Goal: Use online tool/utility: Utilize a website feature to perform a specific function

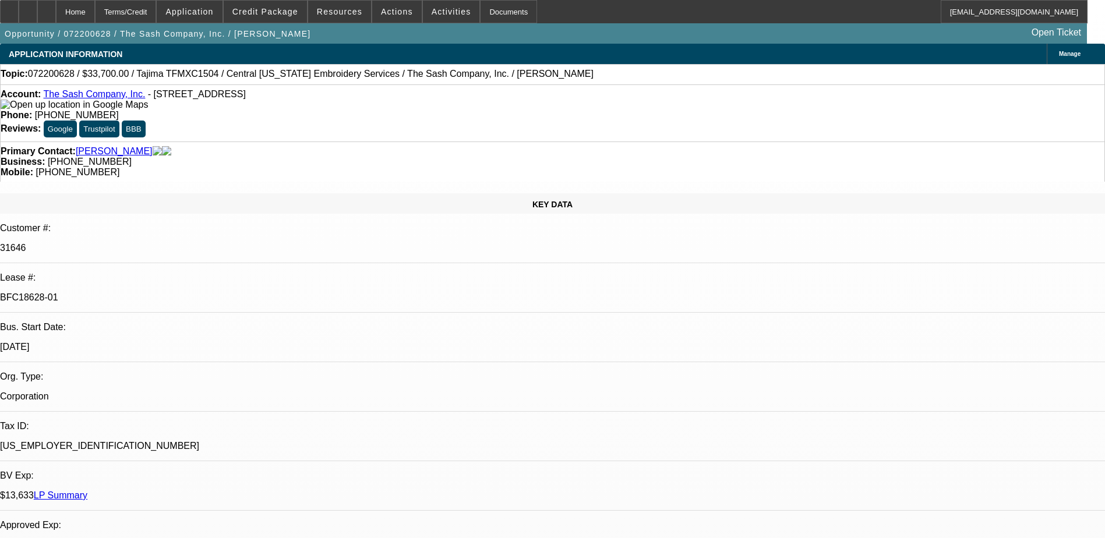
select select "0"
select select "2"
select select "0.1"
select select "0"
select select "2"
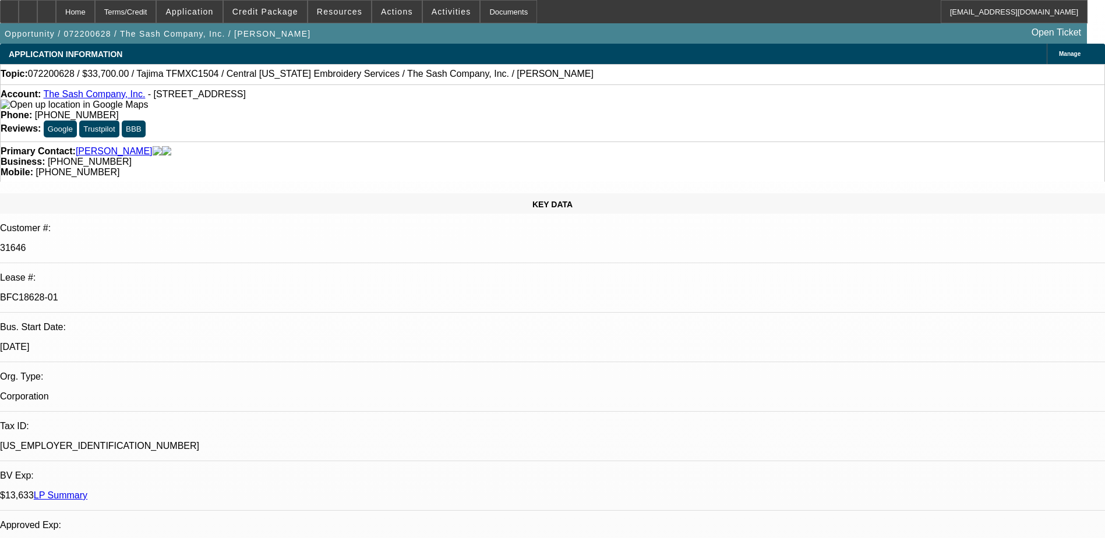
select select "0.1"
select select "0"
select select "2"
select select "0.1"
select select "0"
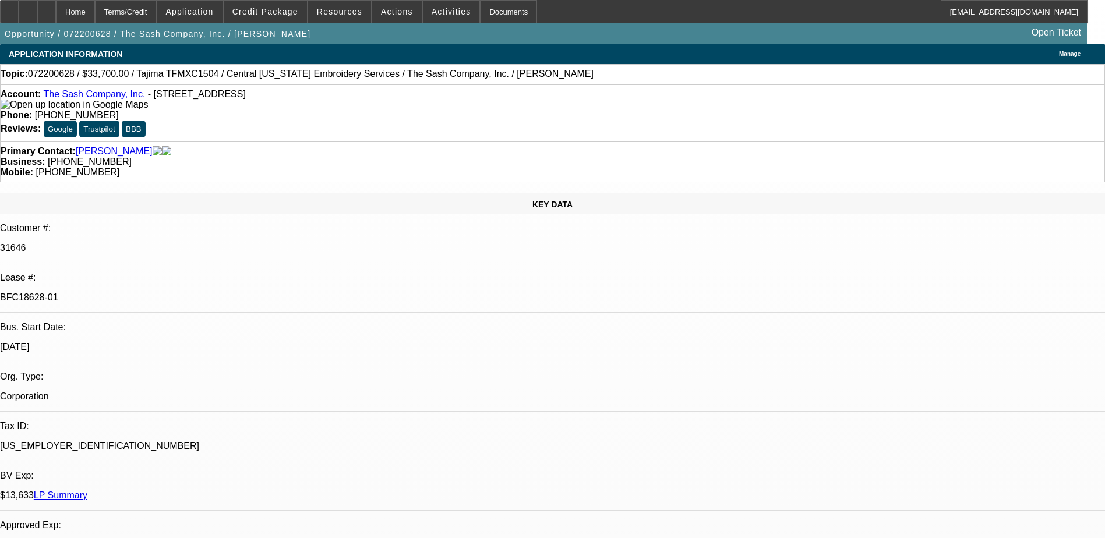
select select "2"
select select "0.1"
select select "1"
select select "2"
select select "4"
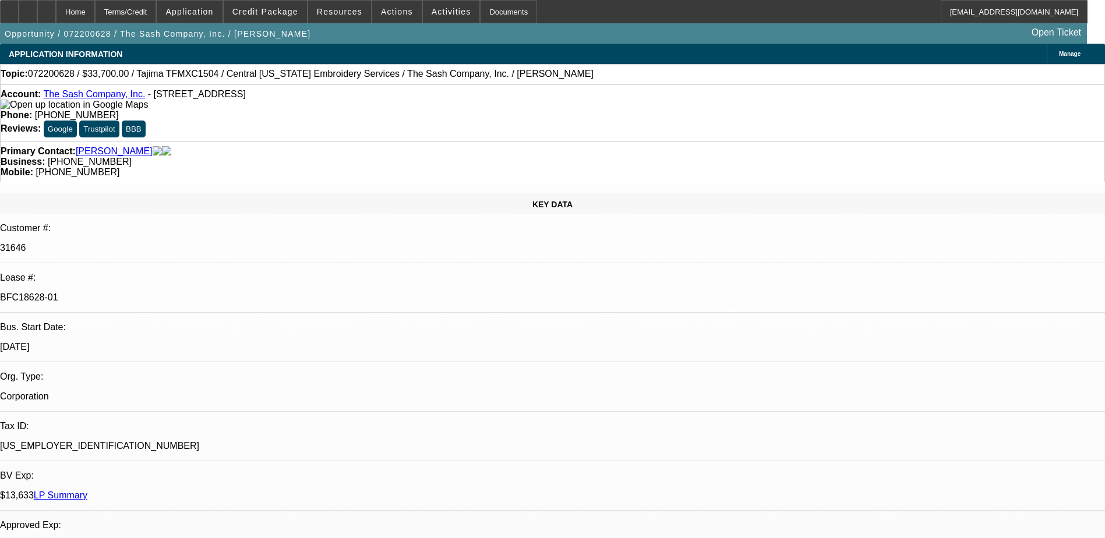
select select "1"
select select "2"
select select "4"
select select "1"
select select "2"
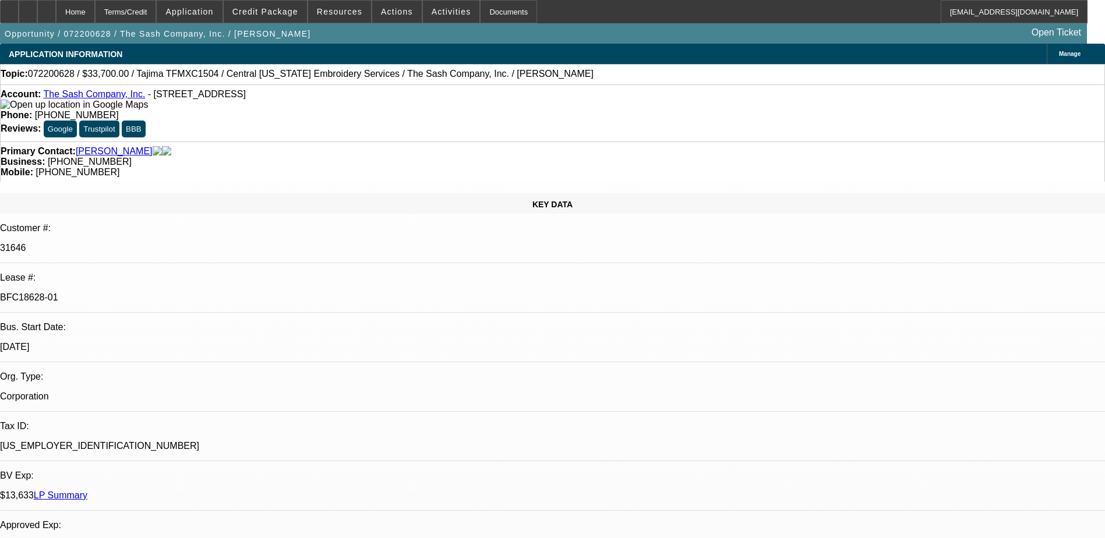
select select "4"
select select "1"
select select "2"
select select "4"
click at [100, 99] on link "The Sash Company, Inc." at bounding box center [94, 94] width 102 height 10
